Goal: Navigation & Orientation: Understand site structure

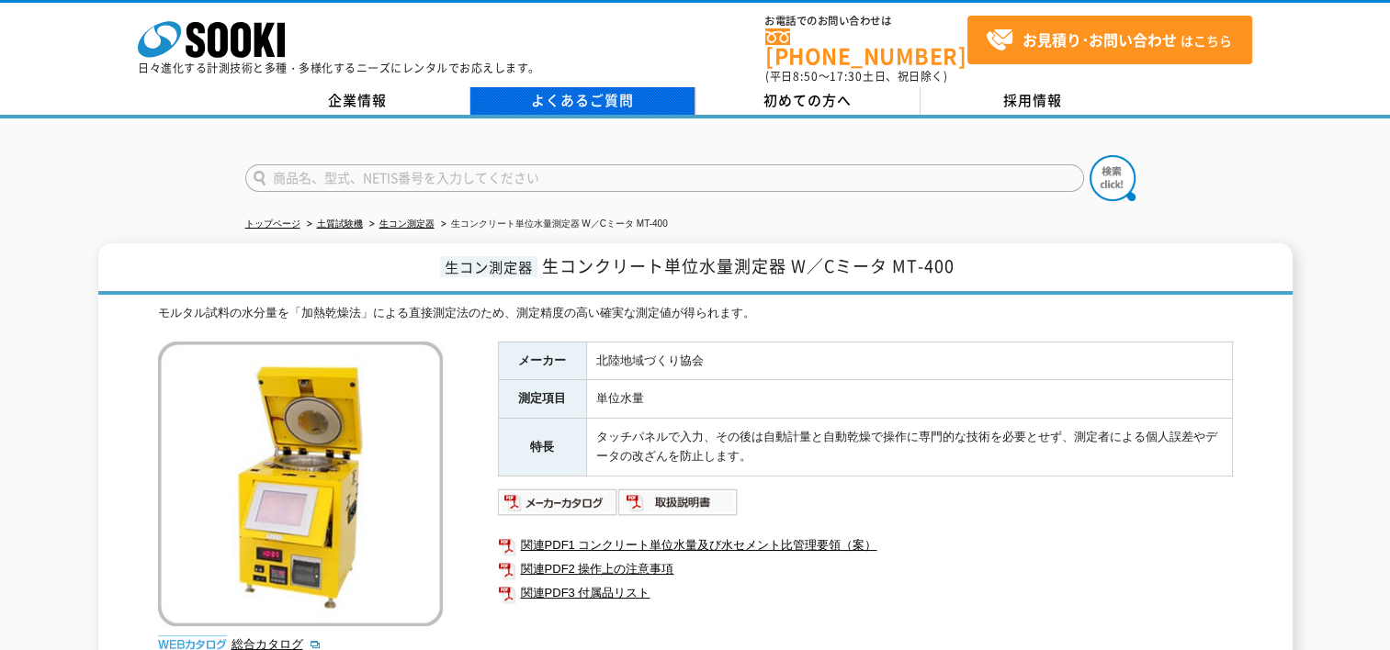
click at [600, 87] on link "よくあるご質問" at bounding box center [582, 101] width 225 height 28
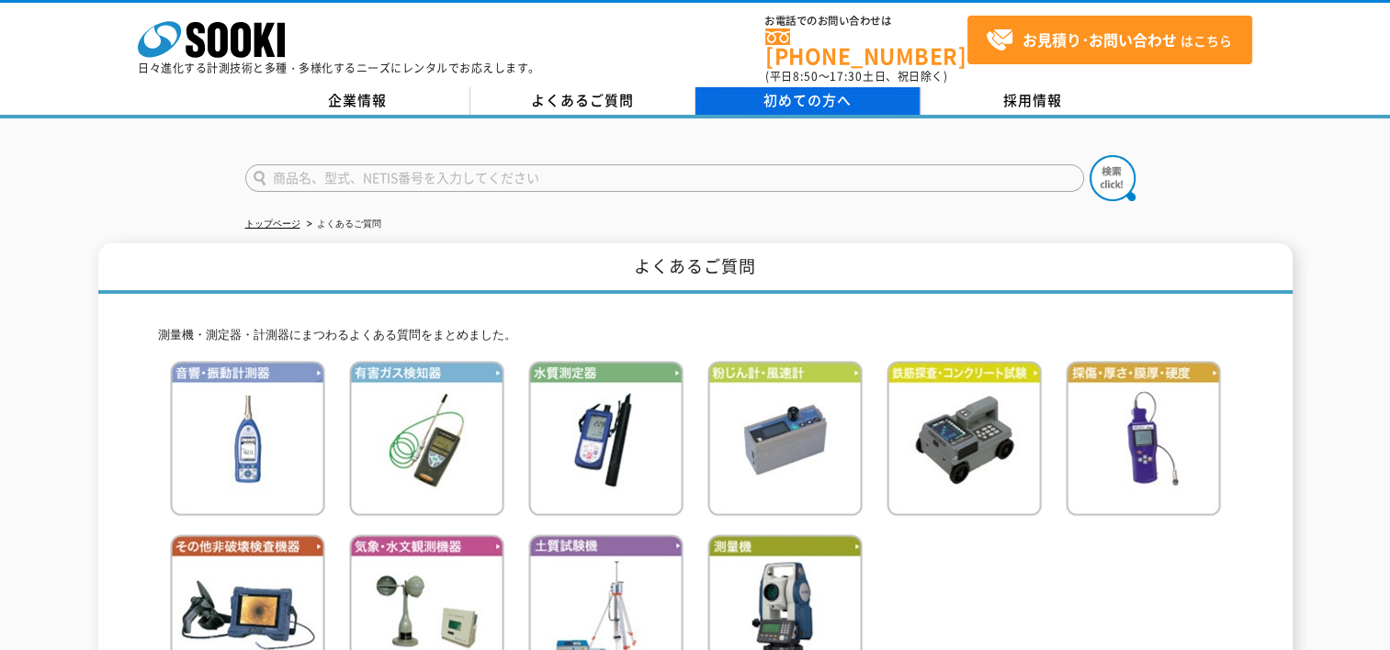
click at [827, 90] on span "初めての方へ" at bounding box center [807, 100] width 88 height 20
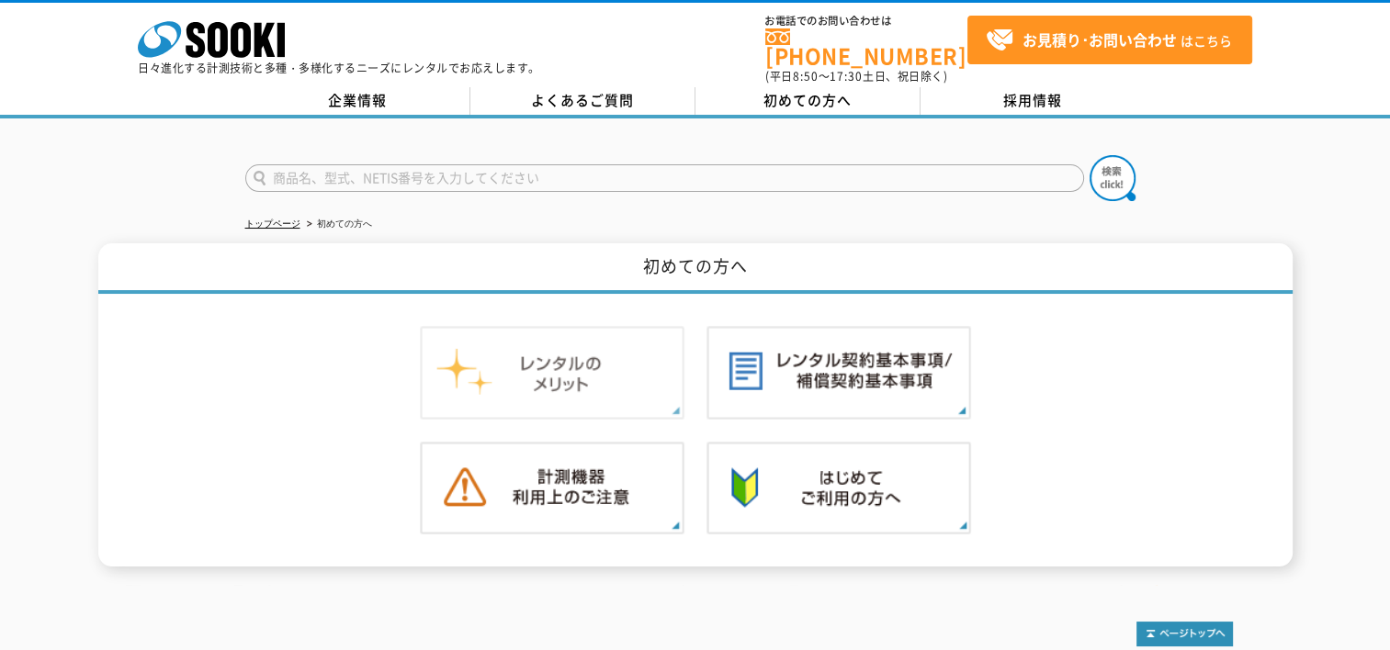
click at [615, 366] on img at bounding box center [552, 373] width 265 height 94
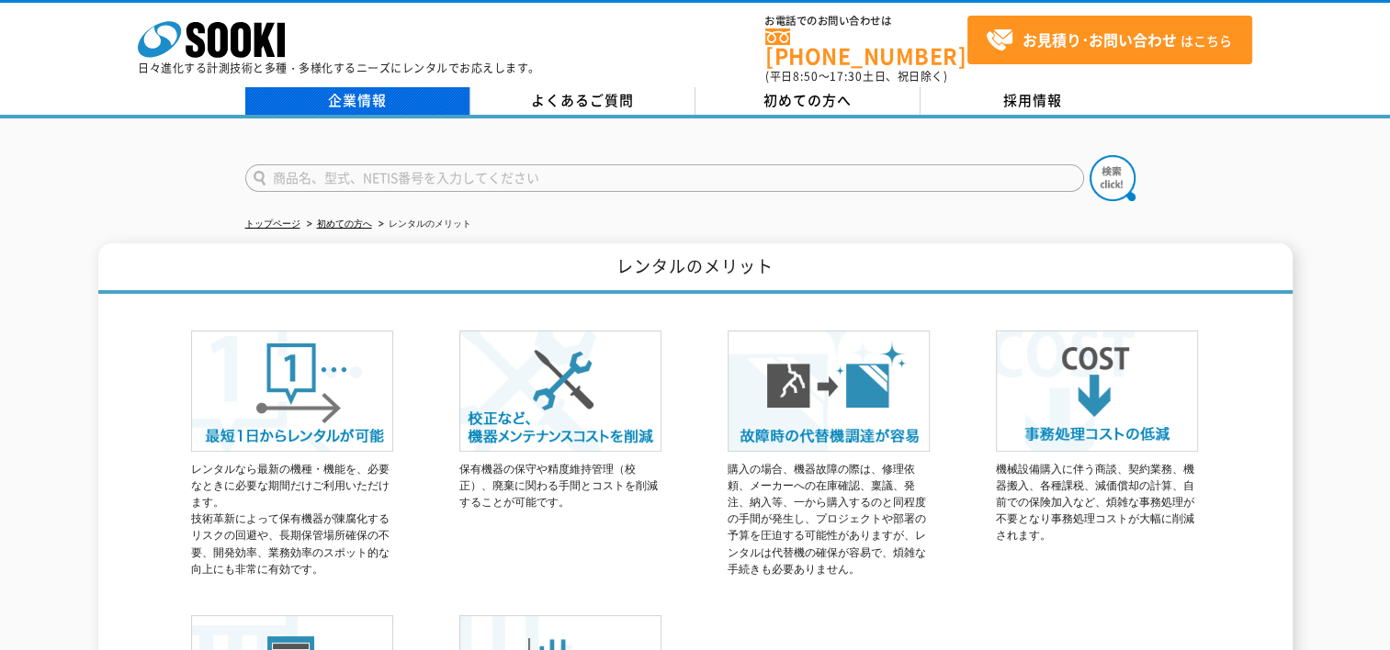
click at [365, 96] on link "企業情報" at bounding box center [357, 101] width 225 height 28
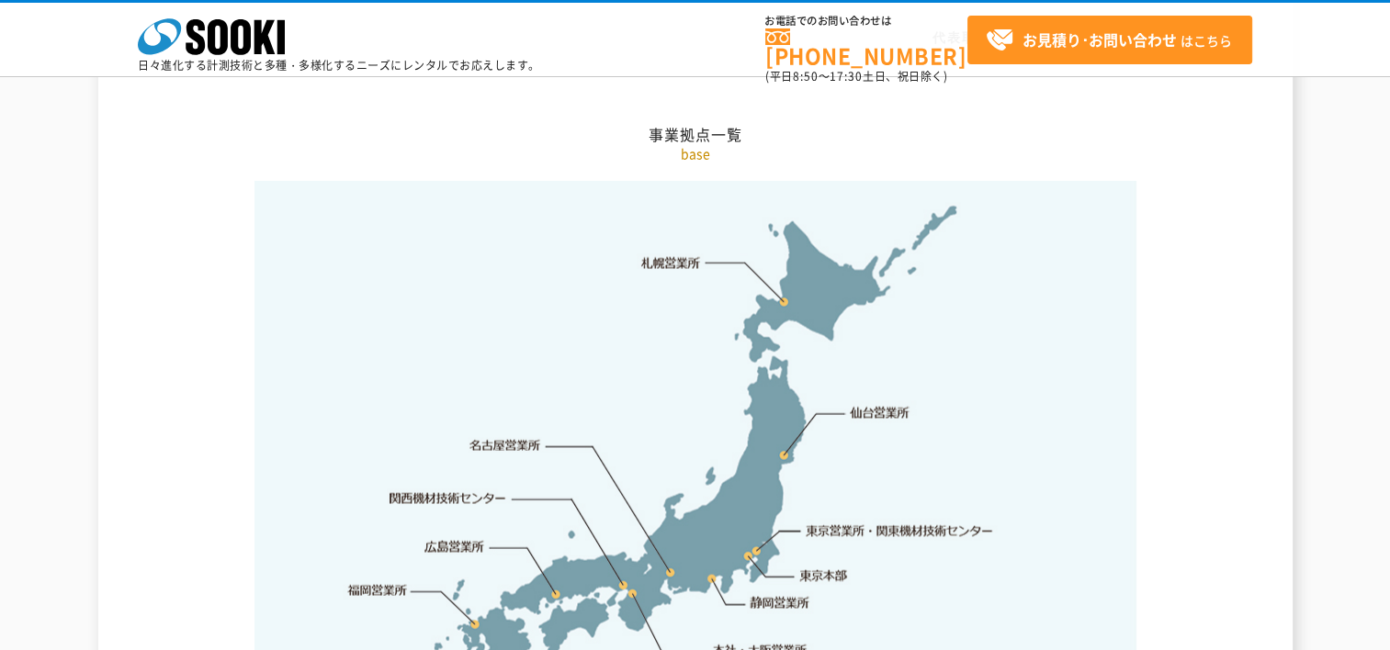
scroll to position [3674, 0]
